Goal: Task Accomplishment & Management: Understand process/instructions

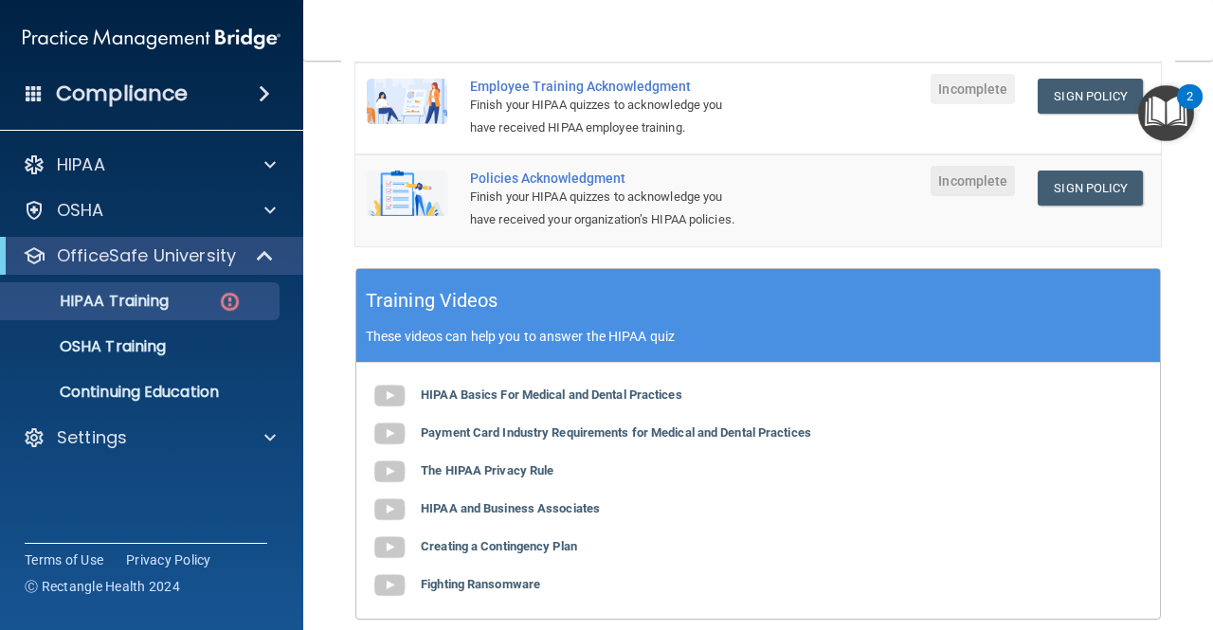
scroll to position [379, 0]
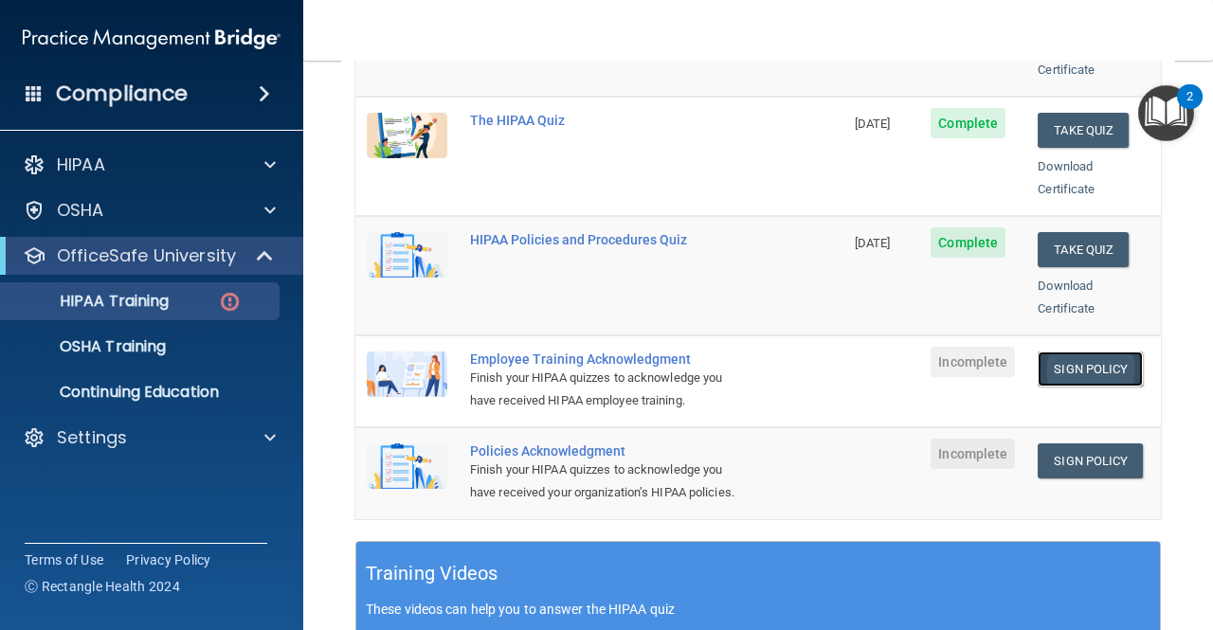
click at [1080, 351] on link "Sign Policy" at bounding box center [1089, 368] width 105 height 35
click at [1071, 443] on link "Sign Policy" at bounding box center [1089, 460] width 105 height 35
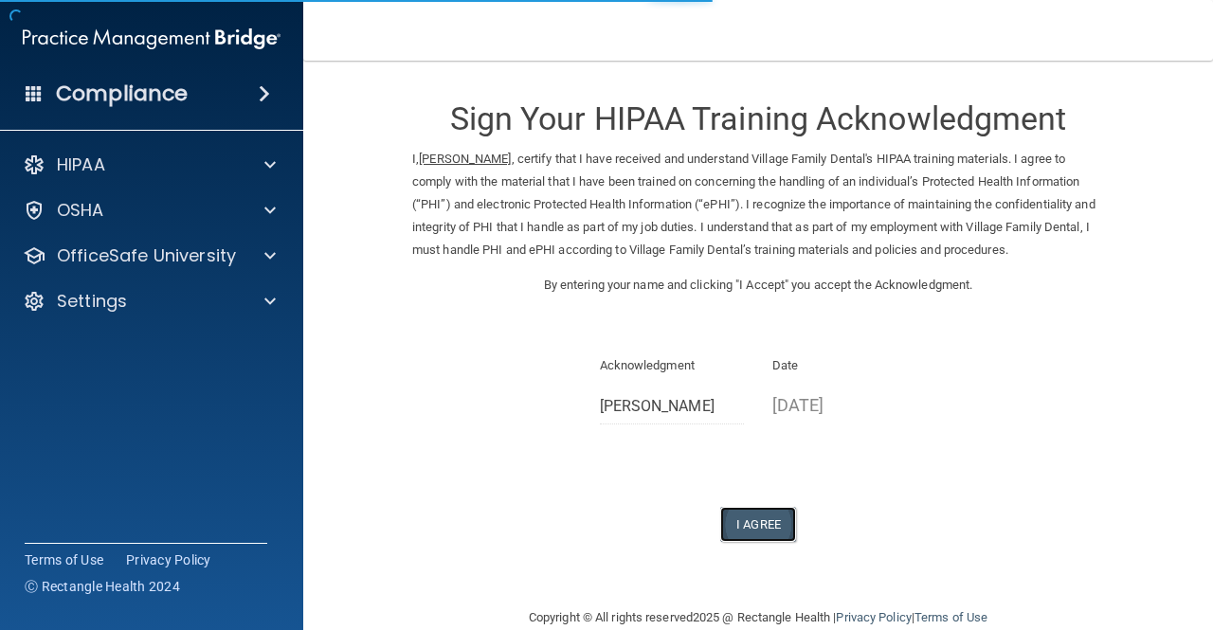
click at [776, 528] on button "I Agree" at bounding box center [758, 524] width 76 height 35
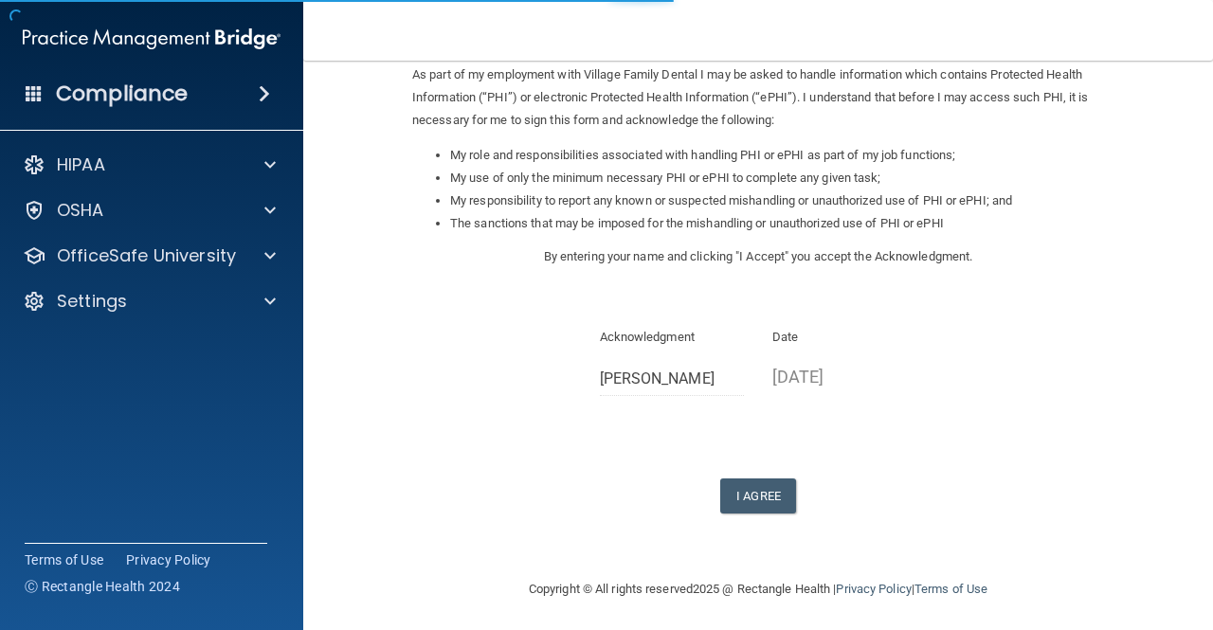
scroll to position [238, 0]
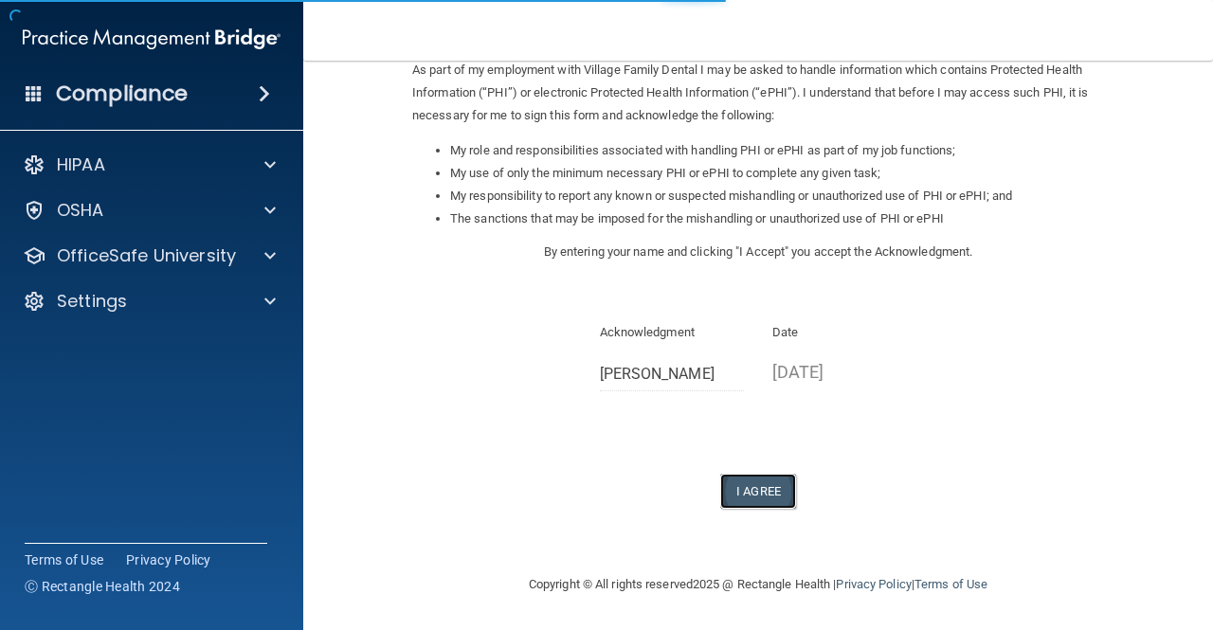
click at [720, 500] on button "I Agree" at bounding box center [758, 491] width 76 height 35
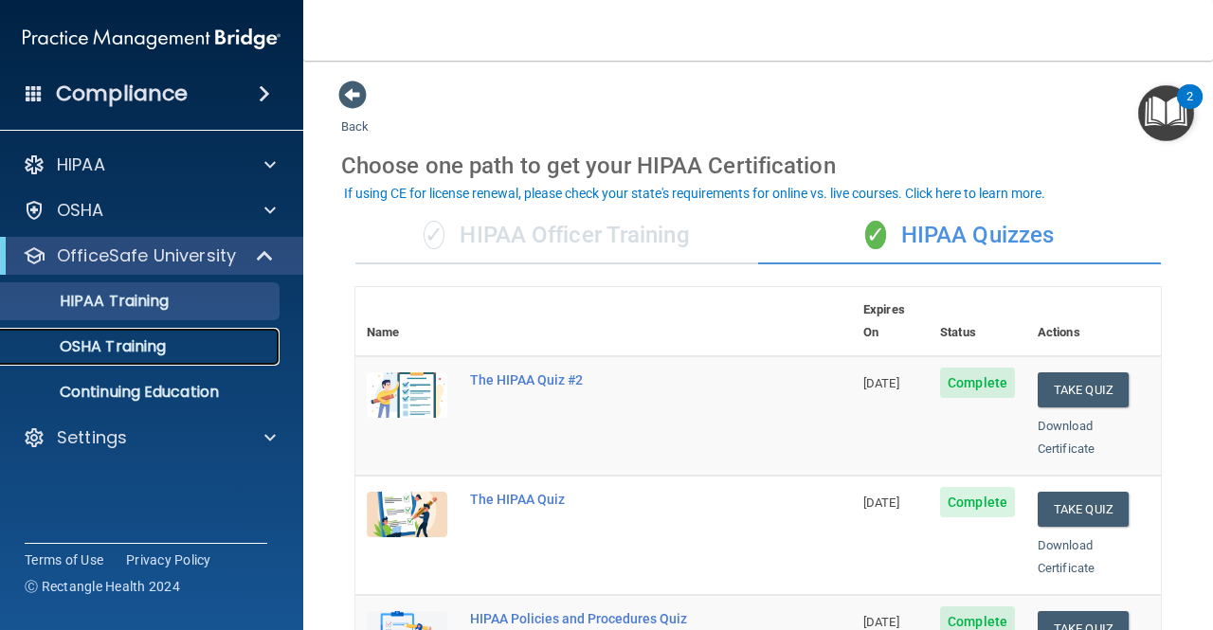
click at [169, 334] on link "OSHA Training" at bounding box center [130, 347] width 298 height 38
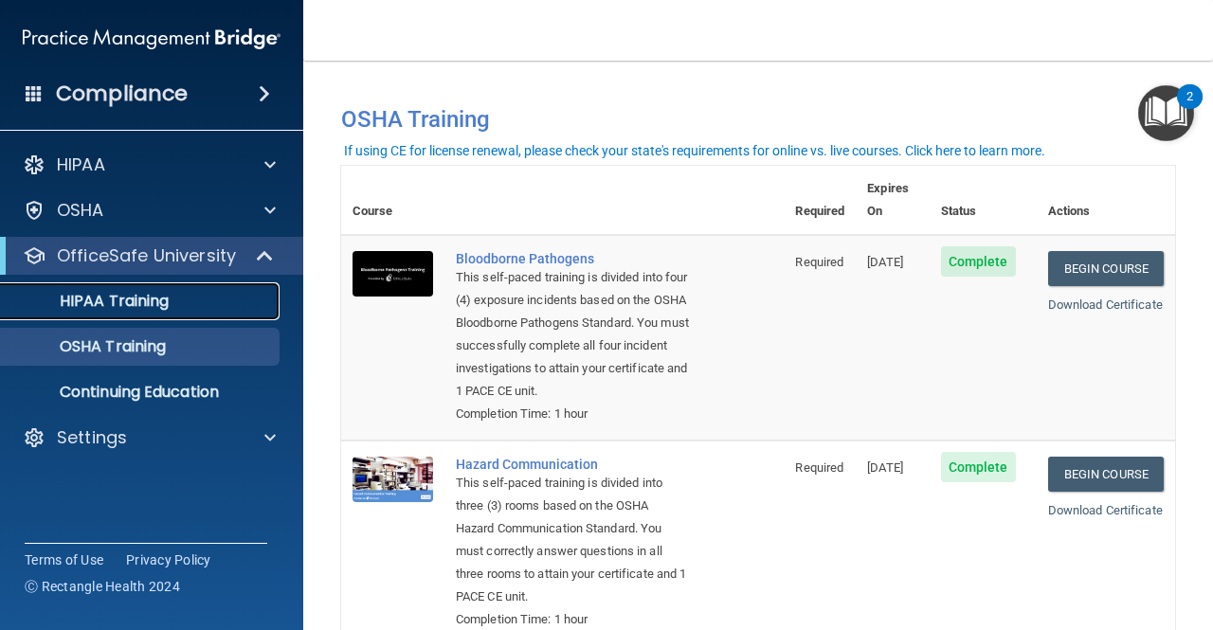
click at [178, 302] on div "HIPAA Training" at bounding box center [141, 301] width 259 height 19
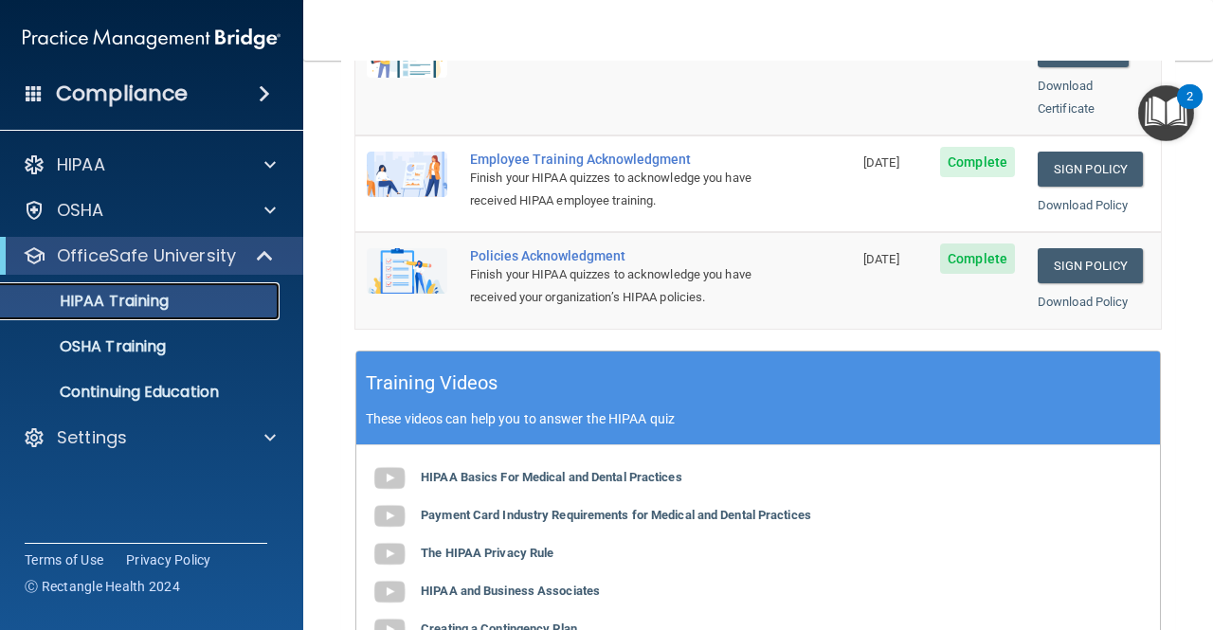
scroll to position [379, 0]
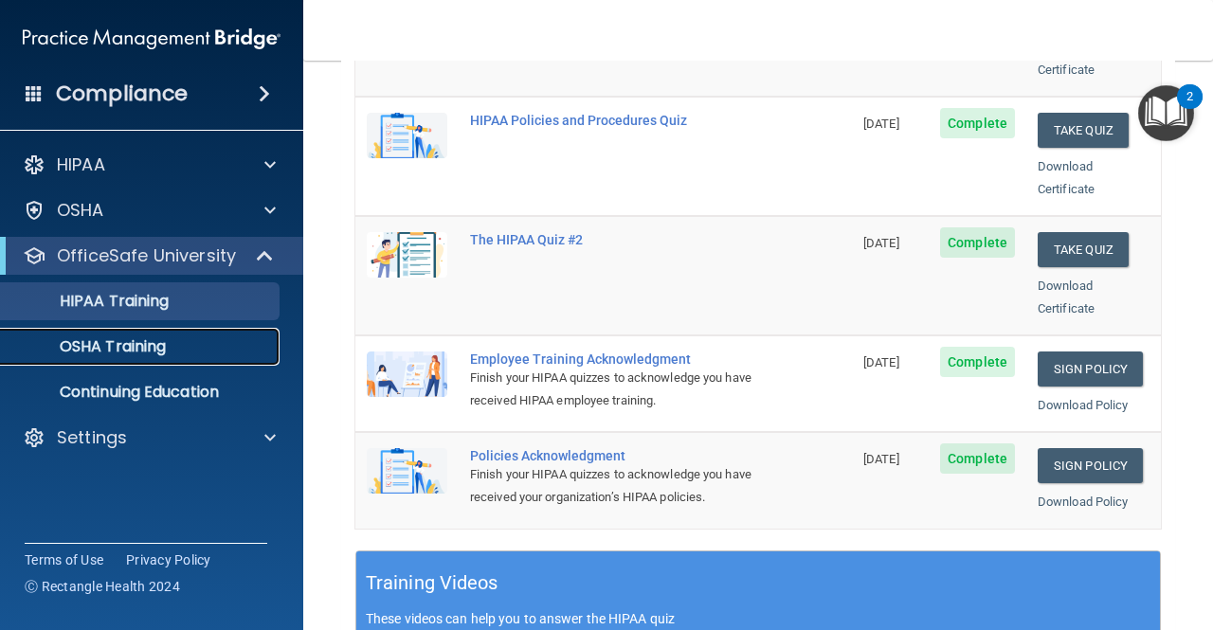
drag, startPoint x: 171, startPoint y: 341, endPoint x: 197, endPoint y: 351, distance: 27.3
click at [171, 341] on div "OSHA Training" at bounding box center [141, 346] width 259 height 19
